Goal: Information Seeking & Learning: Learn about a topic

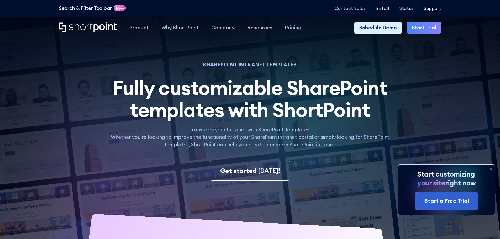
click at [490, 169] on icon at bounding box center [490, 169] width 8 height 8
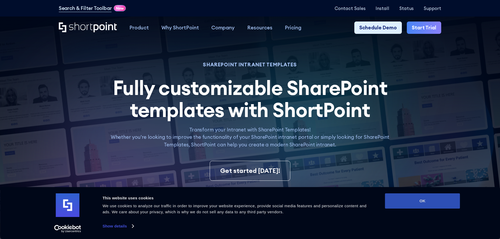
click at [429, 208] on button "OK" at bounding box center [422, 200] width 75 height 15
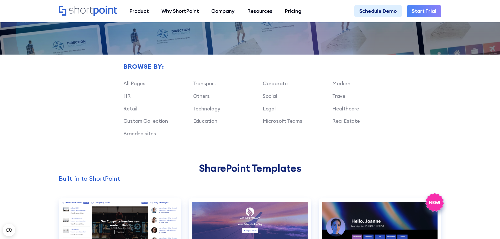
scroll to position [394, 0]
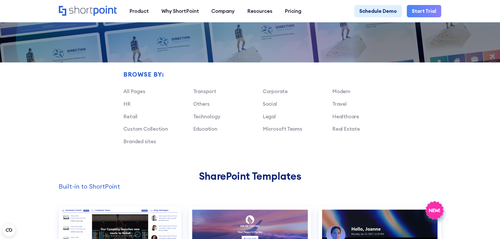
click at [95, 112] on div "Browse by: All Pages Transport Corporate Modern HR Others Social Travel Retail …" at bounding box center [250, 90] width 382 height 161
click at [209, 94] on link "Transport" at bounding box center [204, 91] width 23 height 6
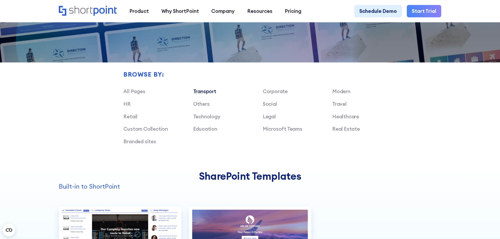
click at [210, 94] on link "Transport" at bounding box center [204, 91] width 23 height 6
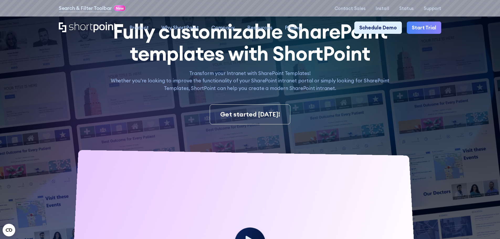
scroll to position [0, 0]
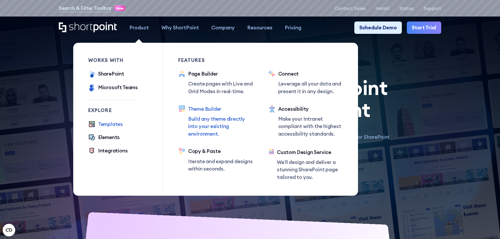
click at [205, 119] on p "Build any theme directly into your existing environment." at bounding box center [220, 126] width 65 height 23
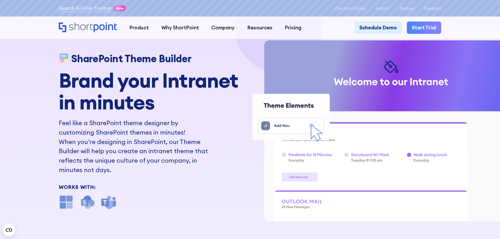
drag, startPoint x: 125, startPoint y: 111, endPoint x: 142, endPoint y: 111, distance: 17.1
click at [129, 110] on strong "Brand your Intranet in minutes" at bounding box center [149, 91] width 180 height 47
